Goal: Check status: Check status

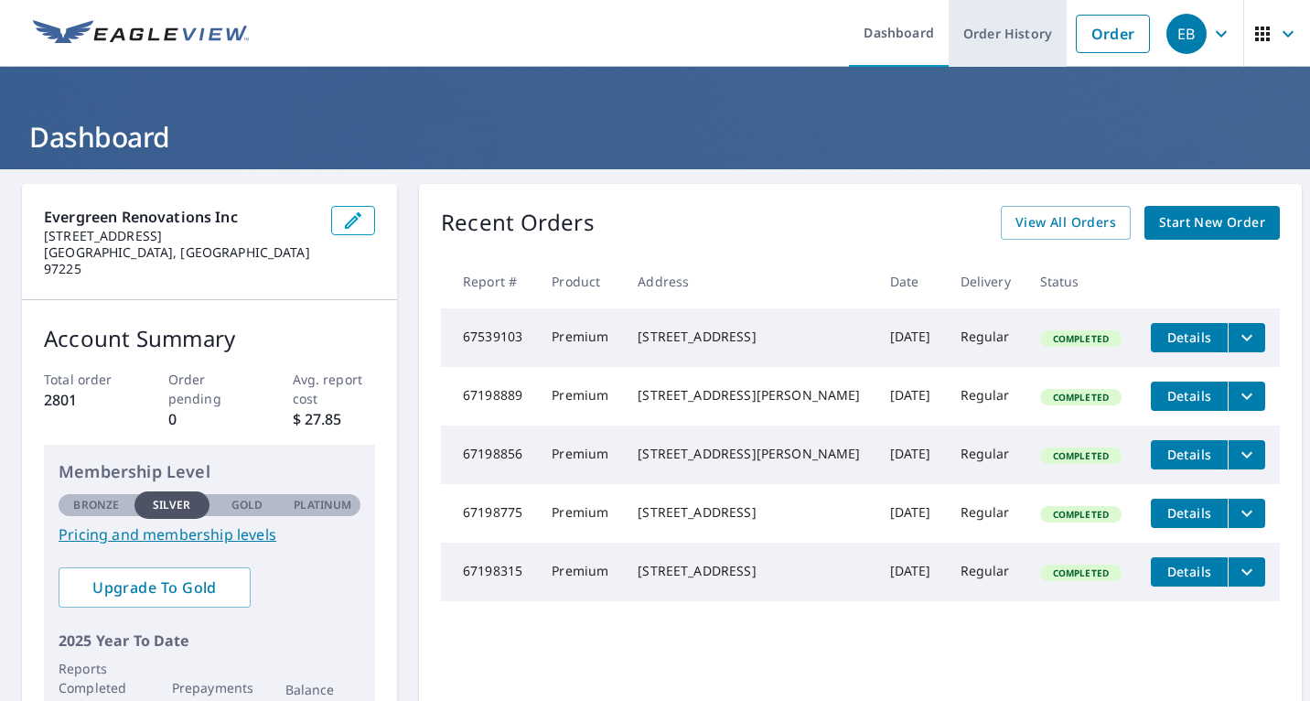
click at [1020, 37] on link "Order History" at bounding box center [1007, 33] width 118 height 67
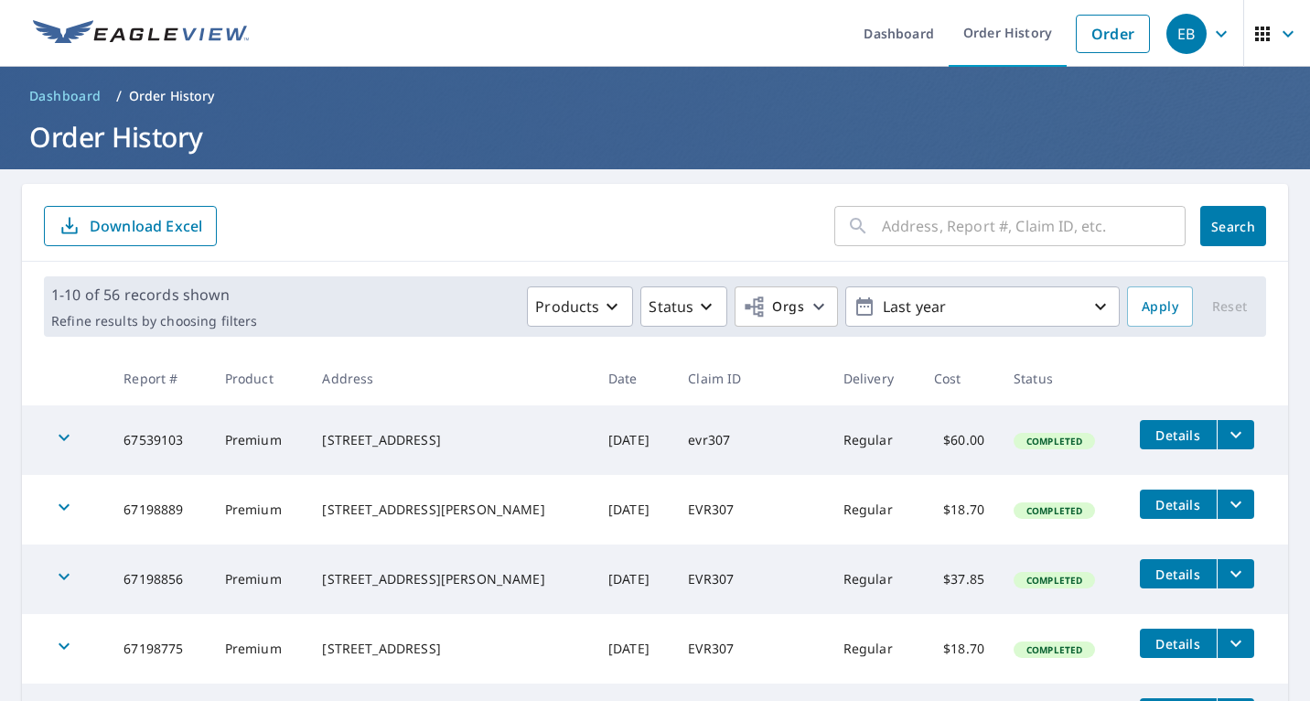
click at [937, 231] on input "text" at bounding box center [1034, 225] width 304 height 51
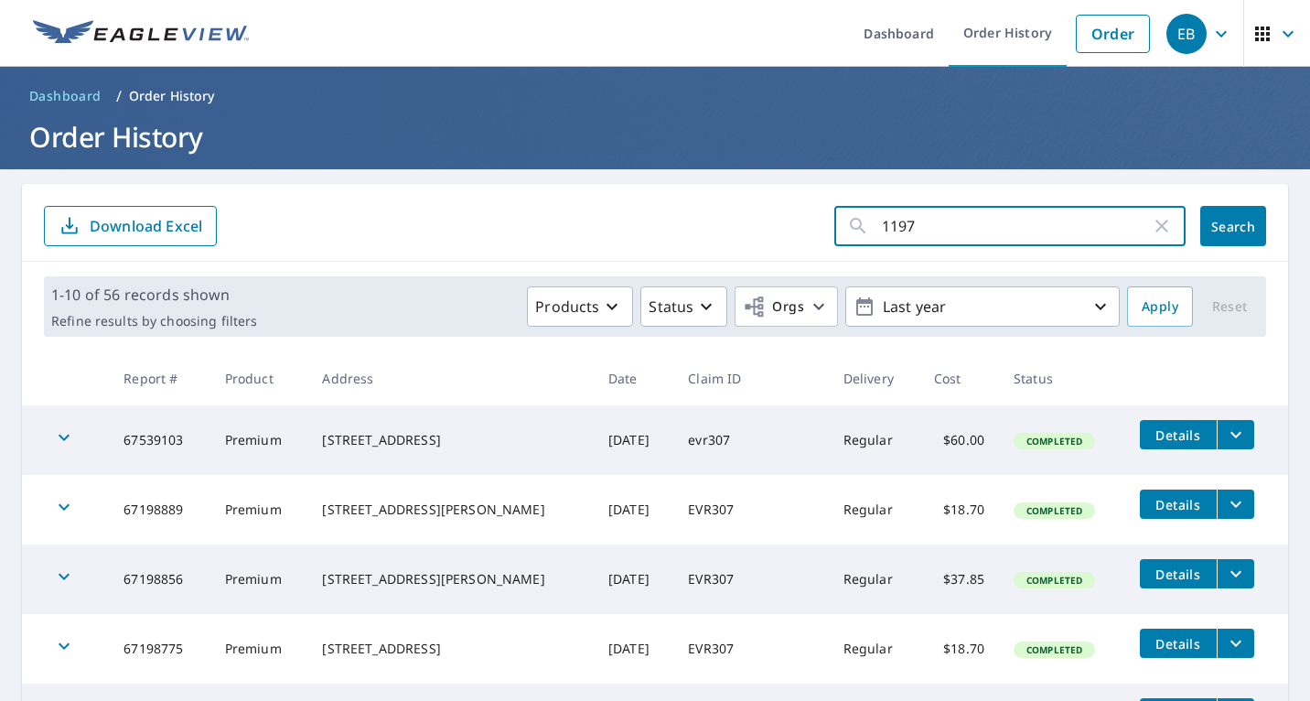
type input "11970"
click button "Search" at bounding box center [1233, 226] width 66 height 40
